Goal: Task Accomplishment & Management: Complete application form

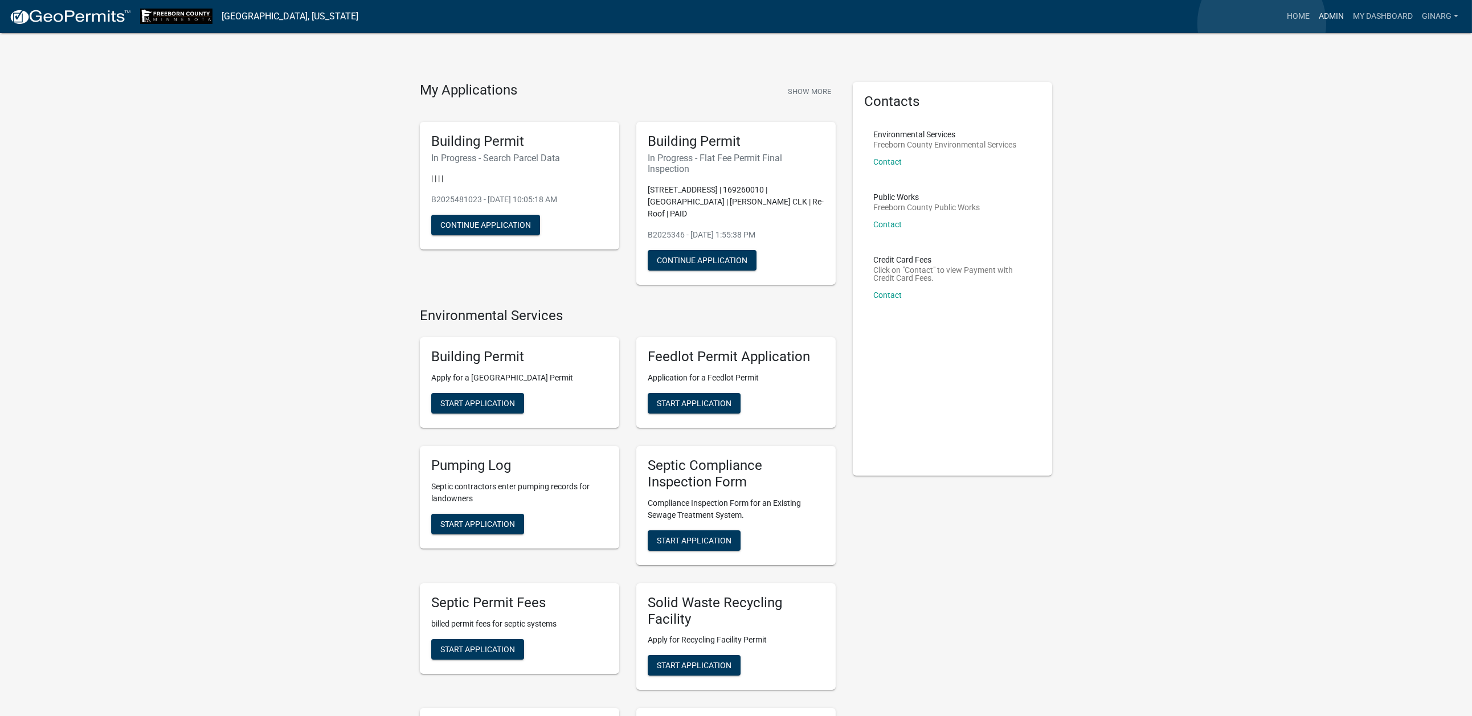
click at [1314, 23] on link "Admin" at bounding box center [1331, 17] width 34 height 22
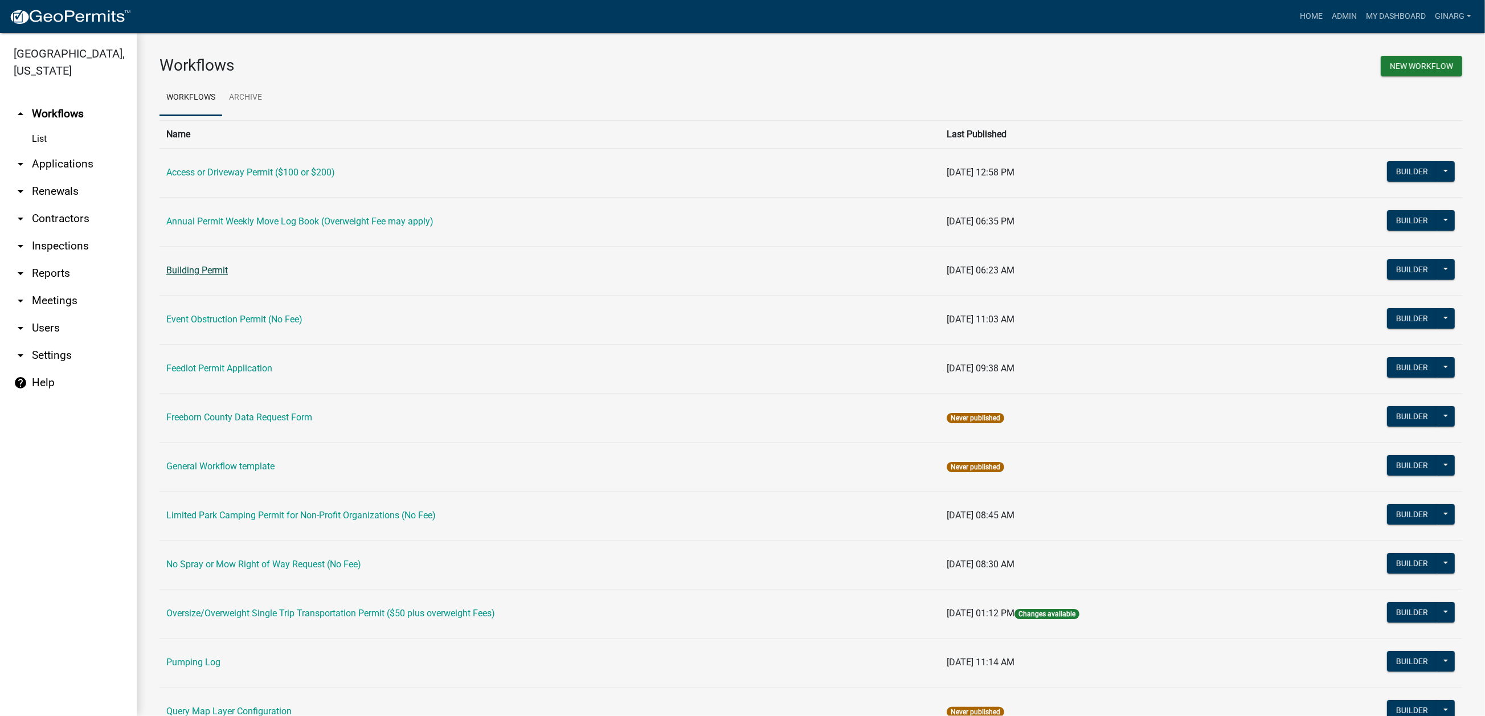
click at [228, 276] on link "Building Permit" at bounding box center [197, 270] width 62 height 11
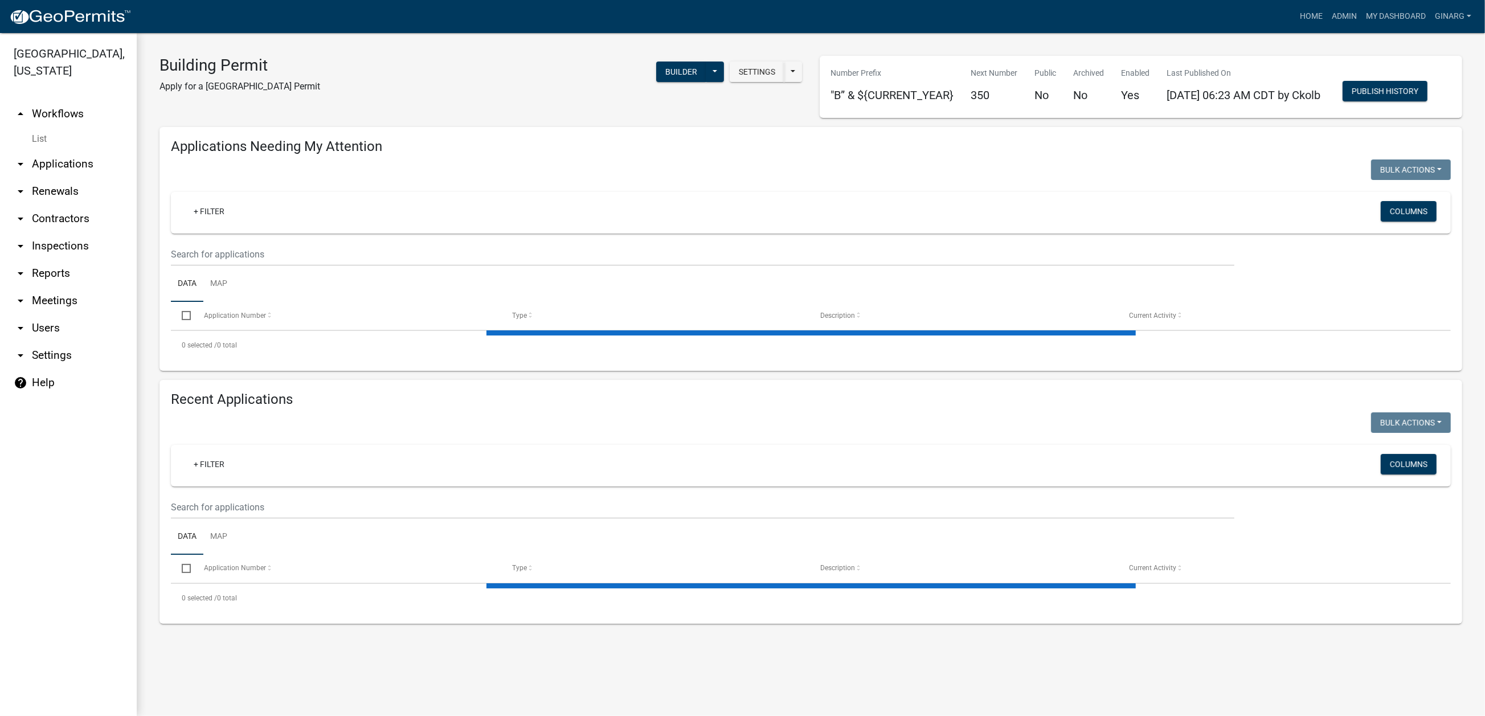
select select "3: 100"
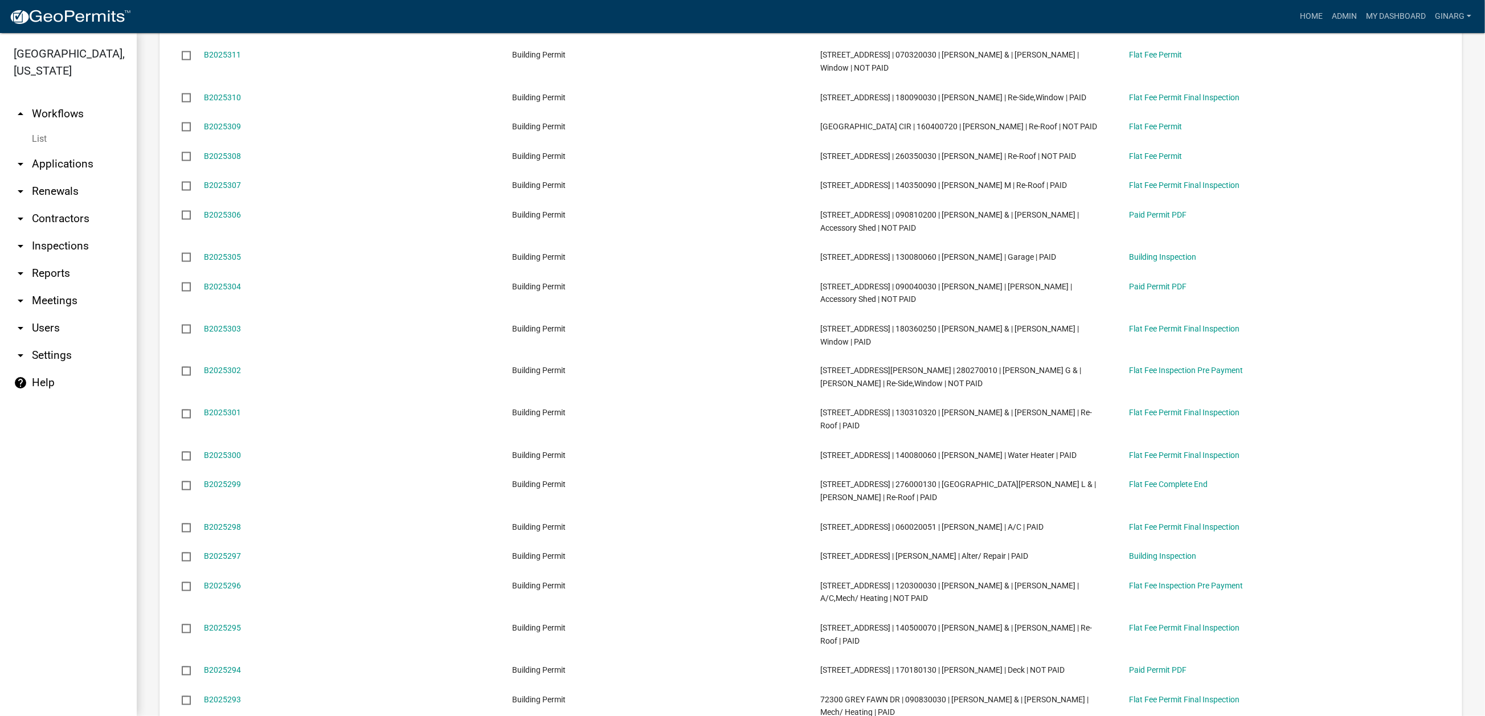
scroll to position [2477, 0]
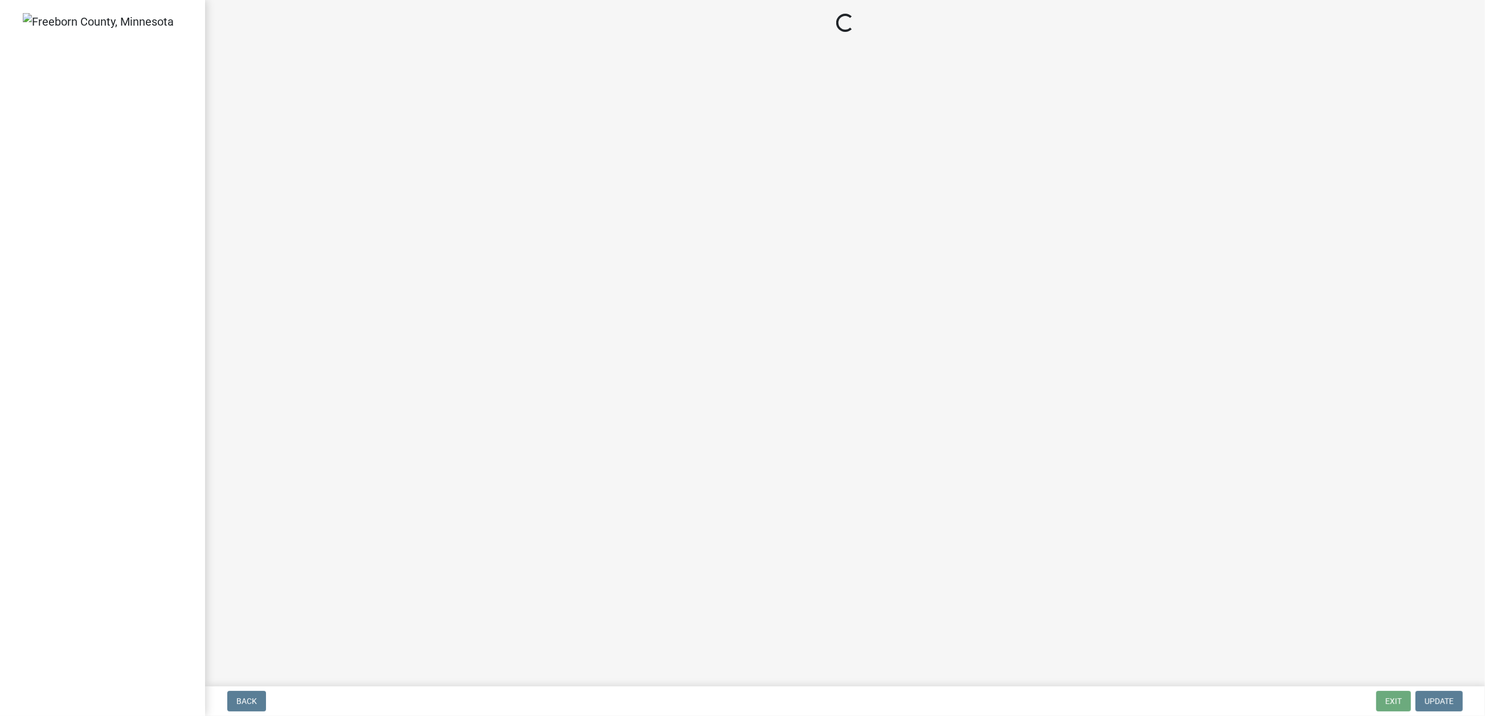
select select "3613e5d6-c0da-40a7-83d4-d5638b2e6124"
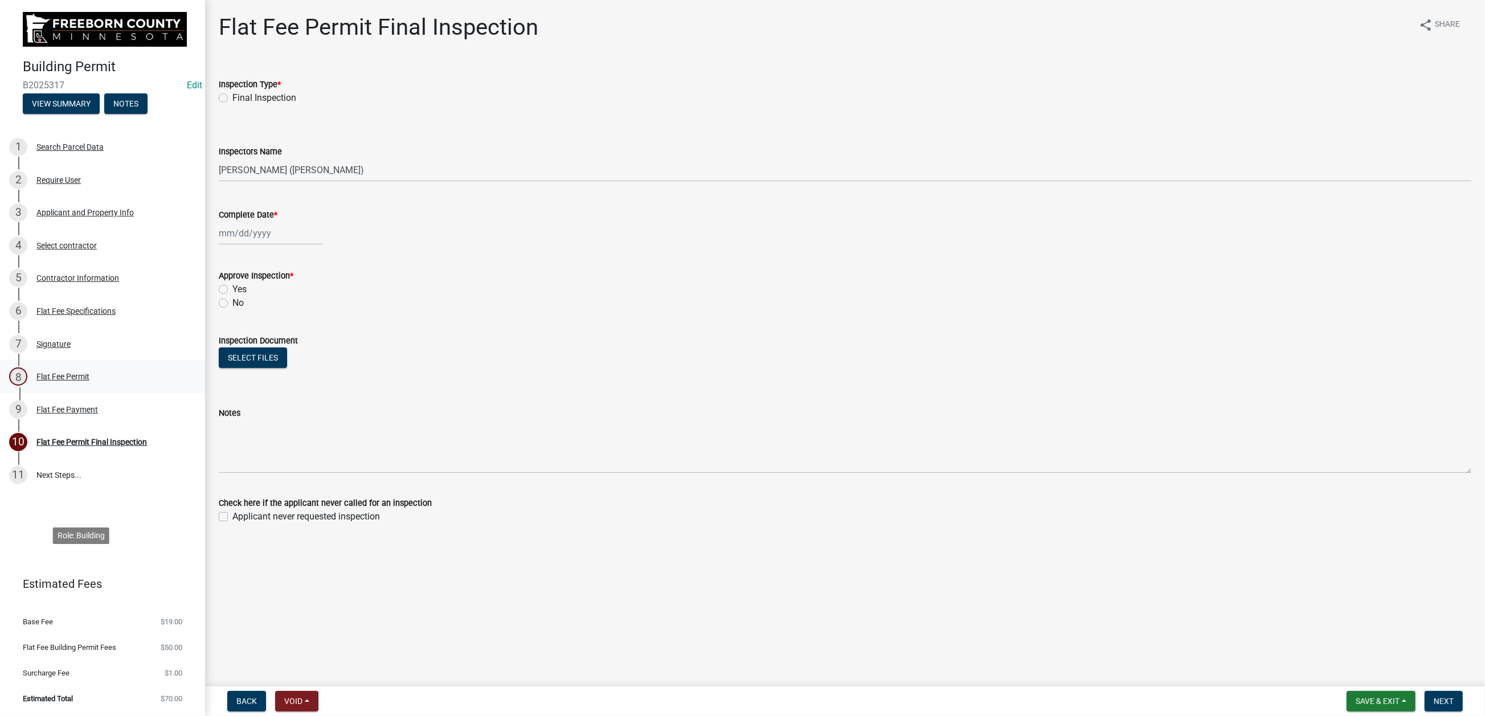
click at [89, 380] on div "Flat Fee Permit" at bounding box center [62, 376] width 53 height 8
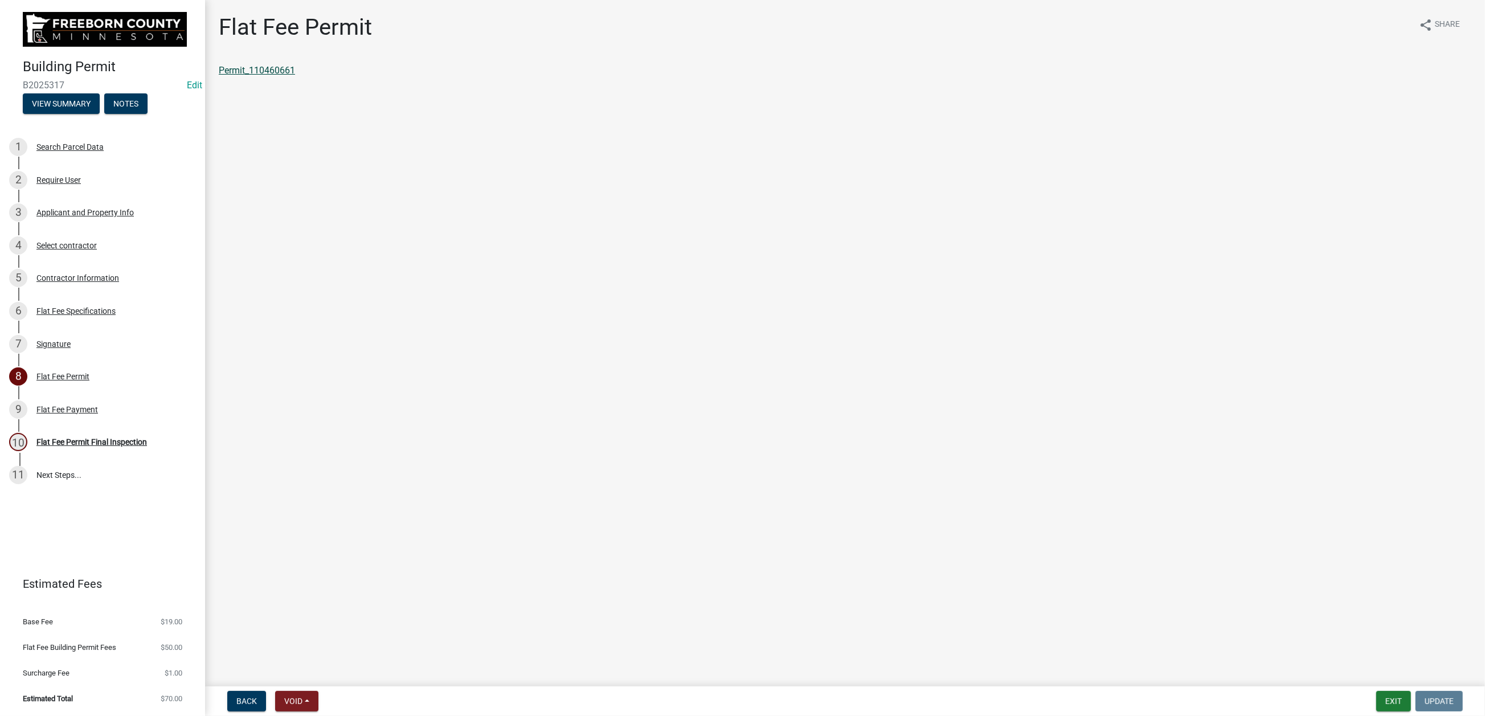
click at [295, 76] on link "Permit_110460661" at bounding box center [257, 70] width 76 height 11
click at [1376, 696] on button "Exit" at bounding box center [1393, 701] width 35 height 21
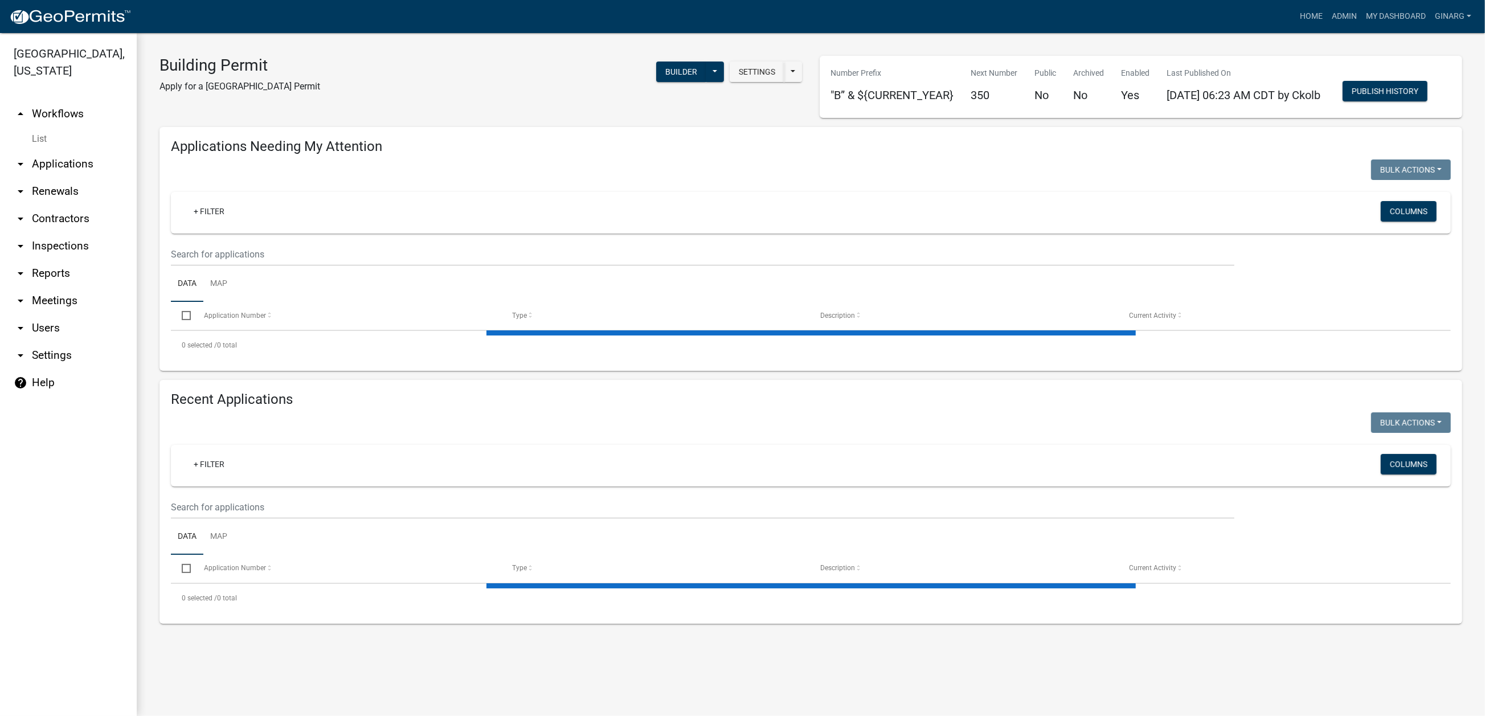
select select "3: 100"
